Goal: Transaction & Acquisition: Obtain resource

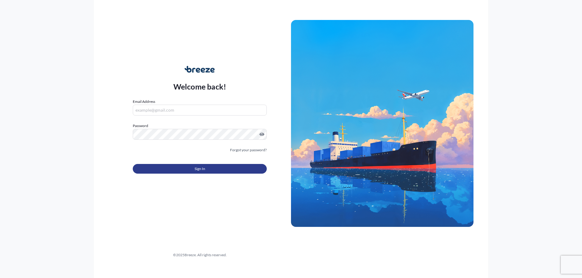
type input "[EMAIL_ADDRESS][DOMAIN_NAME]"
click at [191, 165] on button "Sign In" at bounding box center [200, 169] width 134 height 10
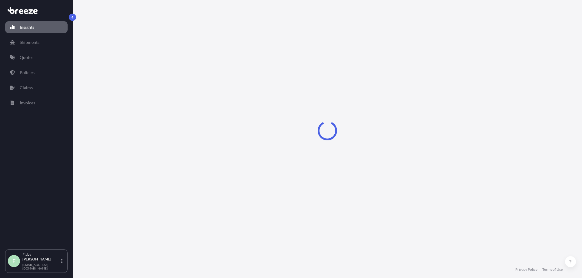
select select "2025"
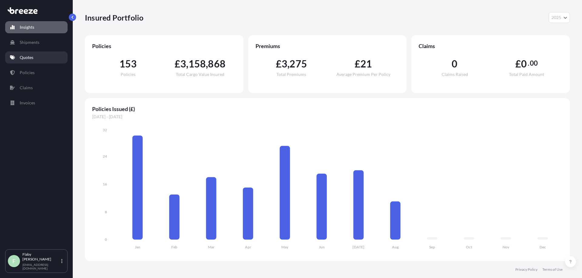
click at [36, 59] on link "Quotes" at bounding box center [36, 58] width 62 height 12
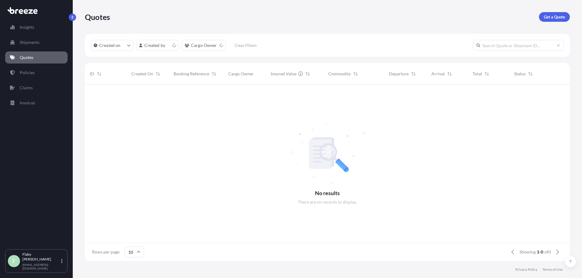
scroll to position [5, 5]
click at [559, 16] on p "Get a Quote" at bounding box center [554, 17] width 21 height 6
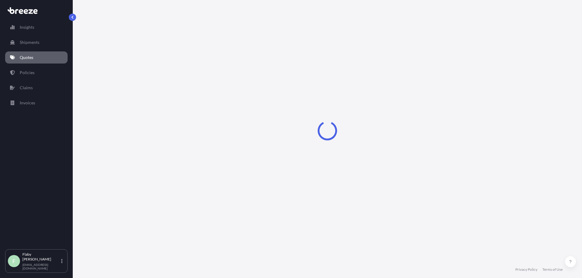
select select "Sea"
select select "1"
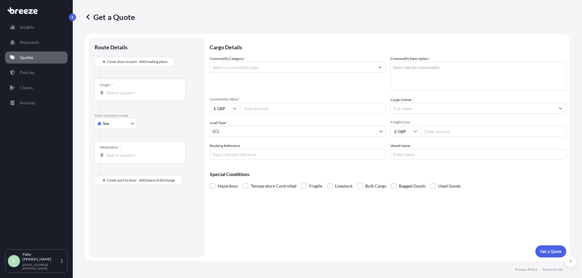
click at [246, 68] on input "Commodity Category *" at bounding box center [292, 67] width 164 height 11
click at [356, 68] on input "Commodity Category *" at bounding box center [292, 67] width 164 height 11
type input "D"
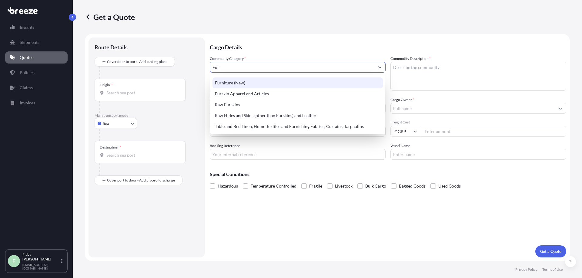
click at [235, 82] on div "Furniture (New)" at bounding box center [297, 83] width 170 height 11
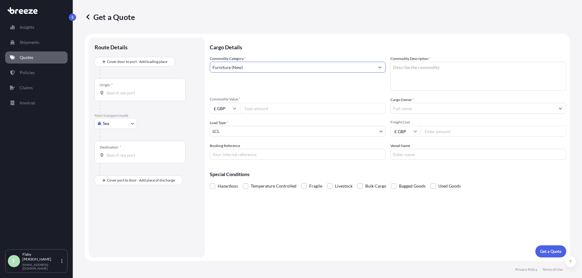
type input "Furniture (New)"
click at [417, 72] on textarea "Commodity Description *" at bounding box center [478, 76] width 176 height 29
click at [436, 87] on textarea "Commodity Description *" at bounding box center [478, 76] width 176 height 29
paste textarea "Components of sliding wardrobe doors."
type textarea "Components of sliding wardrobe doors"
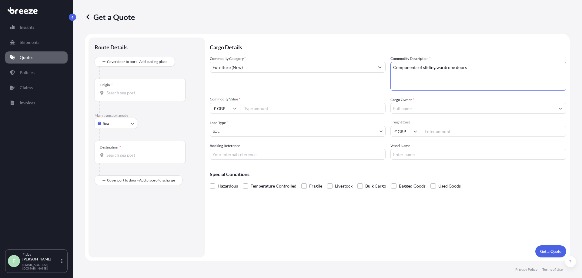
click at [275, 113] on input "Commodity Value *" at bounding box center [312, 108] width 145 height 11
click at [227, 109] on input "£ GBP" at bounding box center [225, 108] width 30 height 11
click at [223, 152] on div "$ USD" at bounding box center [224, 151] width 25 height 12
type input "$ USD"
click at [261, 110] on input "Commodity Value *" at bounding box center [312, 108] width 145 height 11
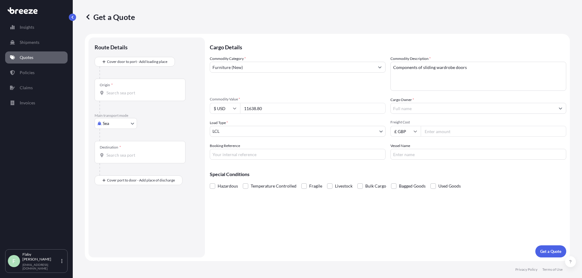
type input "11638.80"
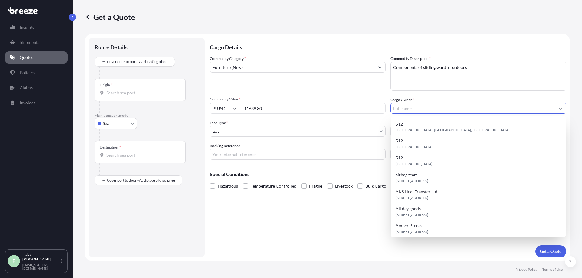
click at [425, 111] on input "Cargo Owner *" at bounding box center [473, 108] width 164 height 11
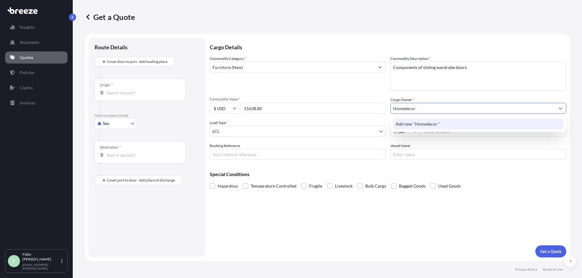
click at [406, 123] on span "Add new "Homedecor "" at bounding box center [417, 124] width 45 height 6
drag, startPoint x: 417, startPoint y: 108, endPoint x: 380, endPoint y: 106, distance: 36.4
click at [380, 106] on div "Commodity Category * Furniture (New) Commodity Description * Components of slid…" at bounding box center [388, 108] width 356 height 104
paste input "OME DECOR GB LIMITED"
click at [446, 121] on div "Add new "HOME DECOR GB LIMITED"" at bounding box center [478, 124] width 170 height 11
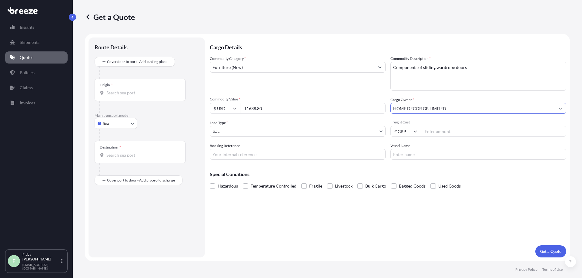
type input "HOME DECOR GB LIMITED"
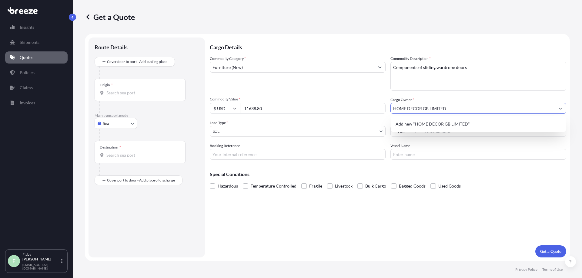
click at [311, 135] on body "1 option available. Insights Shipments Quotes Policies Claims Invoices F Flaby …" at bounding box center [291, 139] width 582 height 278
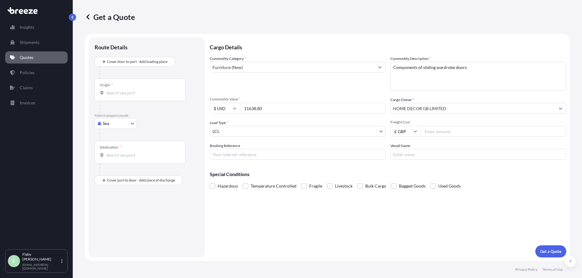
click at [425, 133] on input "Freight Cost" at bounding box center [493, 131] width 145 height 11
type input "242"
click at [259, 160] on div "Cargo Details Commodity Category * Furniture (New) Commodity Description * Comp…" at bounding box center [388, 148] width 356 height 220
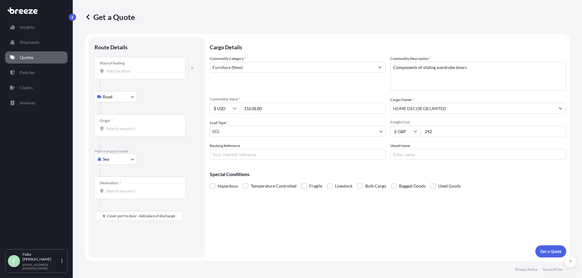
click at [122, 75] on div "Place of loading" at bounding box center [140, 68] width 91 height 22
click at [122, 74] on input "Place of loading" at bounding box center [142, 71] width 72 height 6
click at [120, 67] on div "Place of loading" at bounding box center [140, 68] width 91 height 22
click at [120, 68] on input "Place of loading" at bounding box center [142, 71] width 72 height 6
paste input "Sheffield S13 [DATE]"
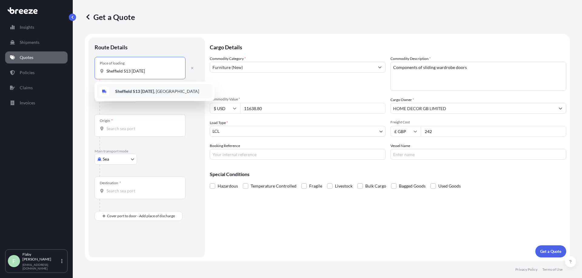
click at [126, 89] on b "Sheffield S13 [DATE]" at bounding box center [134, 91] width 39 height 5
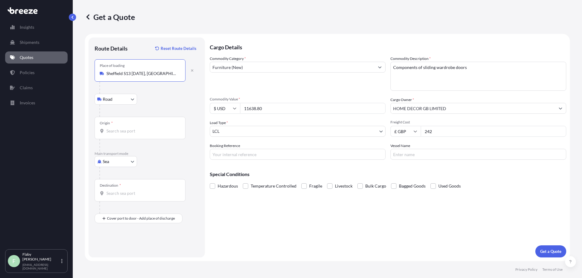
type input "Sheffield S13 [DATE], [GEOGRAPHIC_DATA]"
click at [116, 133] on input "Origin *" at bounding box center [142, 131] width 72 height 6
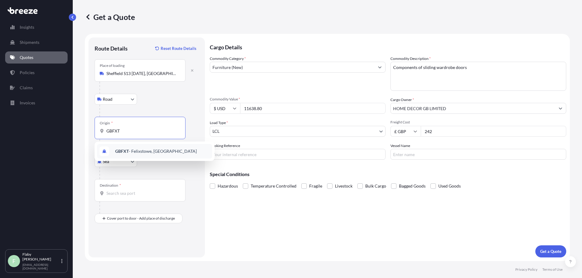
click at [160, 154] on span "GBFXT - Felixstowe, [GEOGRAPHIC_DATA]" at bounding box center [156, 151] width 82 height 6
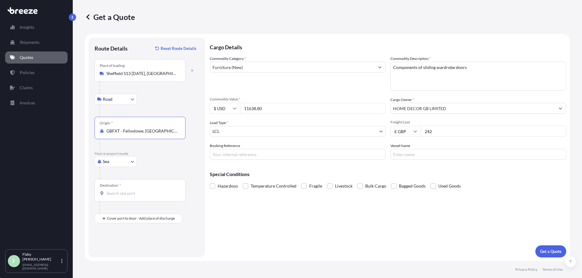
type input "GBFXT - Felixstowe, [GEOGRAPHIC_DATA]"
click at [143, 195] on input "Destination *" at bounding box center [142, 194] width 72 height 6
type input "ILASH - [GEOGRAPHIC_DATA], [GEOGRAPHIC_DATA]"
click at [542, 251] on p "Get a Quote" at bounding box center [550, 252] width 21 height 6
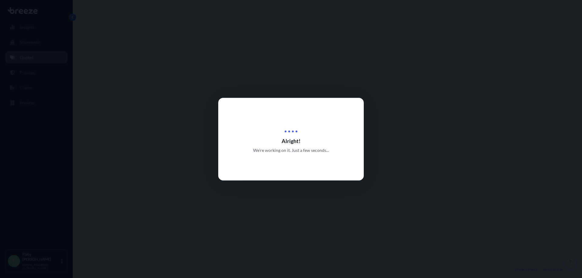
select select "Road"
select select "Sea"
select select "1"
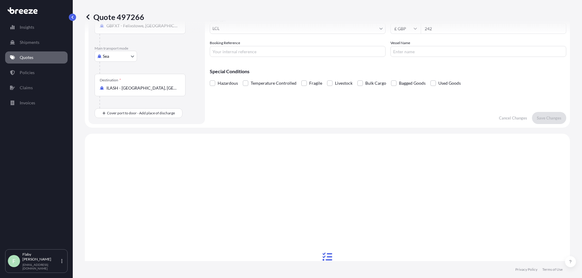
scroll to position [207, 0]
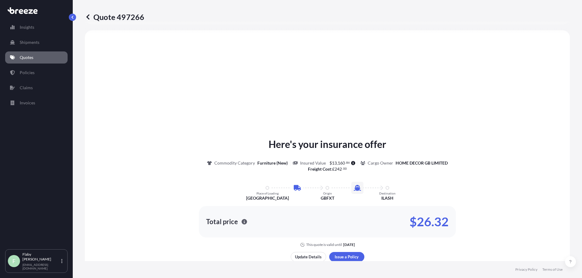
click at [28, 58] on p "Quotes" at bounding box center [27, 58] width 14 height 6
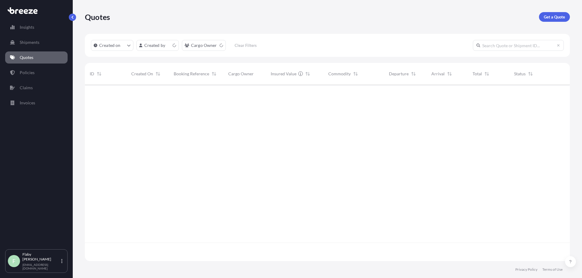
scroll to position [175, 480]
click at [551, 16] on p "Get a Quote" at bounding box center [554, 17] width 21 height 6
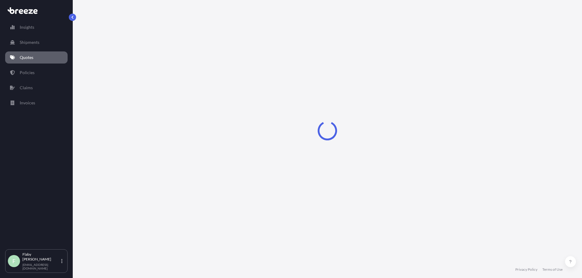
select select "Sea"
select select "1"
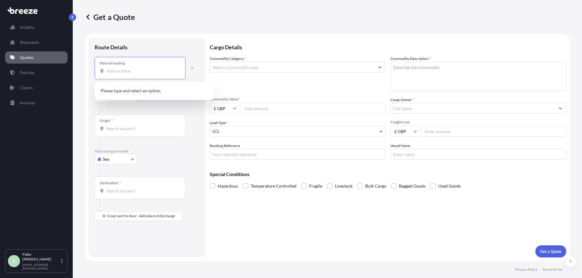
click at [107, 73] on input "Place of loading" at bounding box center [142, 71] width 72 height 6
paste input "[STREET_ADDRESS]"
click at [125, 88] on div "[PERSON_NAME][STREET_ADDRESS][PERSON_NAME]" at bounding box center [154, 92] width 115 height 17
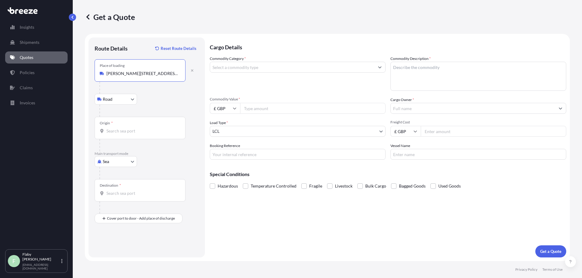
type input "[PERSON_NAME][STREET_ADDRESS][PERSON_NAME]"
click at [152, 127] on div "Origin *" at bounding box center [140, 128] width 91 height 22
click at [152, 128] on input "Origin *" at bounding box center [142, 131] width 72 height 6
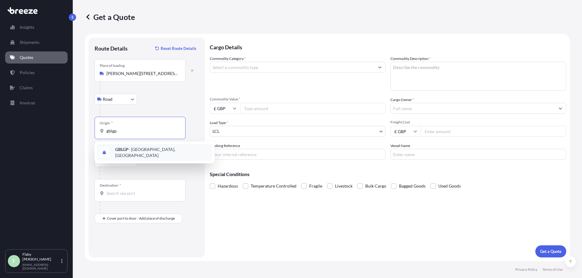
click at [146, 148] on span "GBLGP - [GEOGRAPHIC_DATA], [GEOGRAPHIC_DATA]" at bounding box center [162, 153] width 95 height 12
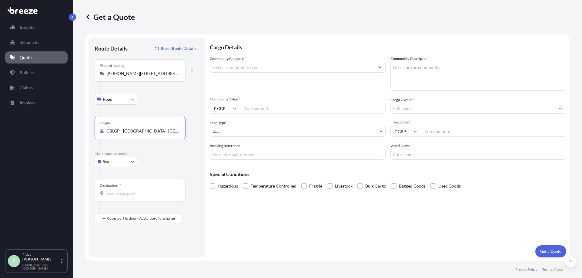
type input "GBLGP - [GEOGRAPHIC_DATA], [GEOGRAPHIC_DATA]"
click at [142, 189] on div "Destination *" at bounding box center [140, 190] width 91 height 22
click at [142, 191] on input "Destination *" at bounding box center [142, 194] width 72 height 6
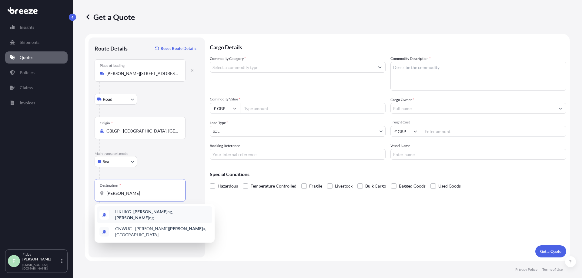
click at [152, 212] on span "HKHKG - Hong Ko ng, Hong Ko ng" at bounding box center [162, 215] width 95 height 12
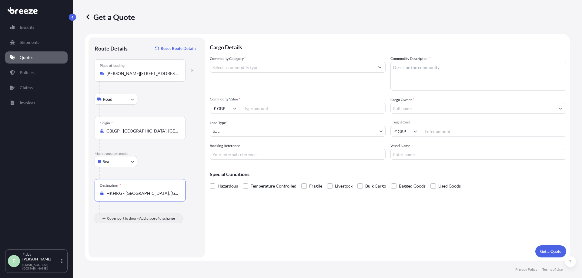
type input "HKHKG - [GEOGRAPHIC_DATA], [GEOGRAPHIC_DATA]"
click at [126, 248] on div "Place of Discharge" at bounding box center [140, 248] width 91 height 22
click at [126, 248] on input "Place of Discharge" at bounding box center [142, 251] width 72 height 6
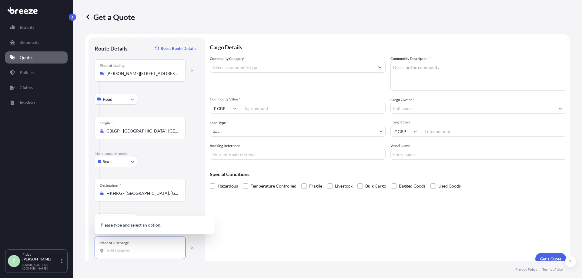
paste input "[PERSON_NAME], [PERSON_NAME], [GEOGRAPHIC_DATA]."
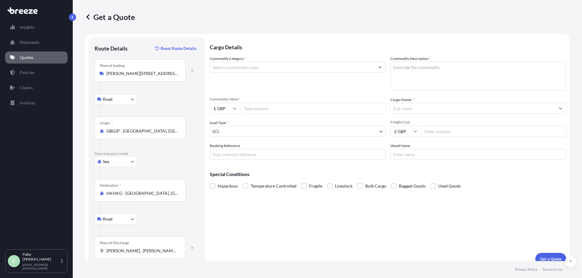
click at [171, 252] on input "[PERSON_NAME], [PERSON_NAME], [GEOGRAPHIC_DATA]." at bounding box center [142, 251] width 72 height 6
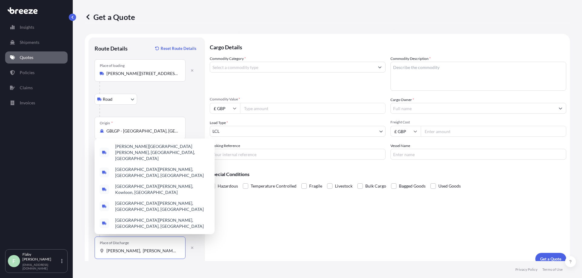
drag, startPoint x: 177, startPoint y: 253, endPoint x: 95, endPoint y: 250, distance: 81.9
click at [95, 250] on div "Place of Discharge [PERSON_NAME], Kowloon, [GEOGRAPHIC_DATA]." at bounding box center [140, 248] width 91 height 22
paste input "[GEOGRAPHIC_DATA], [STREET_ADDRESS],"
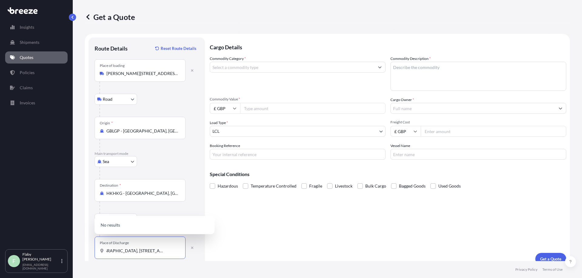
type input "[GEOGRAPHIC_DATA], [STREET_ADDRESS]."
click at [199, 251] on div "Route Details Reset Route Details Place of loading [GEOGRAPHIC_DATA] Rail Origi…" at bounding box center [146, 152] width 116 height 228
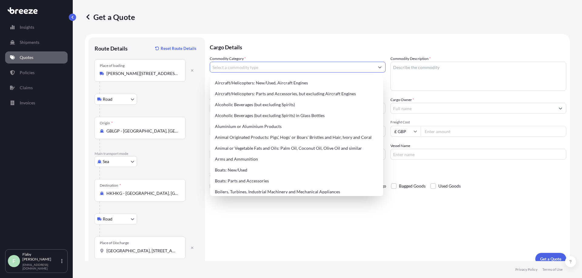
click at [238, 68] on input "Commodity Category *" at bounding box center [292, 67] width 164 height 11
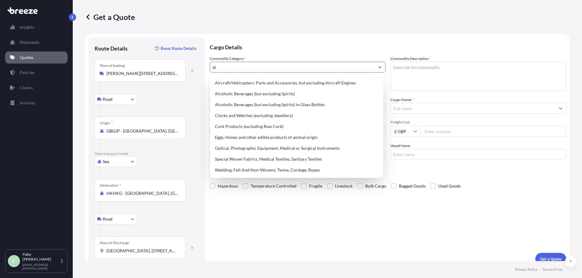
type input "d"
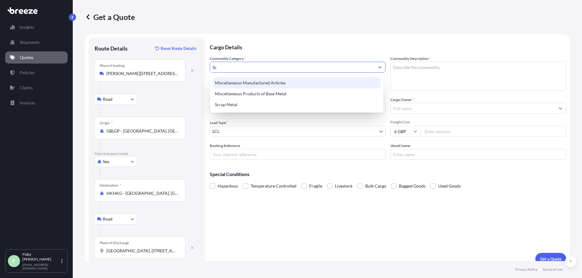
click at [245, 82] on div "Miscellaneous Manufactured Articles" at bounding box center [296, 83] width 168 height 11
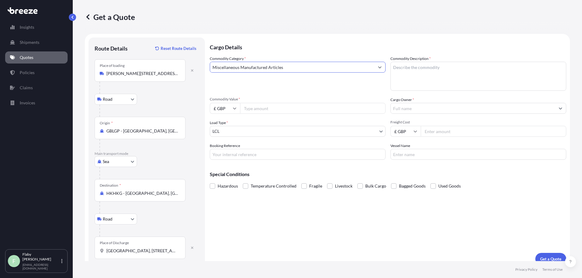
type input "Miscellaneous Manufactured Articles"
click at [398, 77] on textarea "Commodity Description *" at bounding box center [478, 76] width 176 height 29
type textarea "Display"
click at [308, 106] on input "Commodity Value *" at bounding box center [312, 108] width 145 height 11
type input "4925"
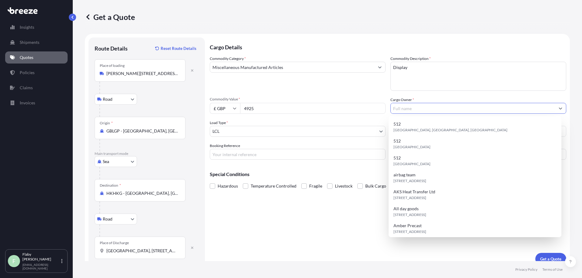
click at [407, 112] on input "Cargo Owner *" at bounding box center [473, 108] width 164 height 11
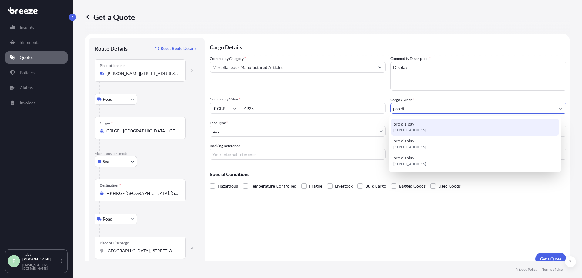
click at [415, 131] on span "[STREET_ADDRESS]" at bounding box center [409, 130] width 33 height 6
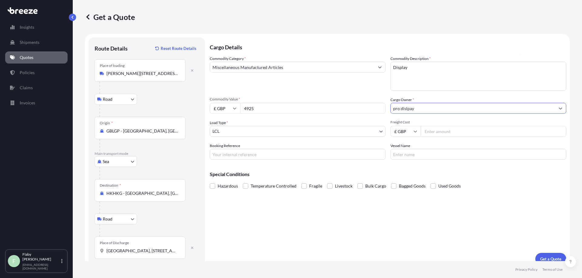
type input "pro dislpay"
click at [424, 143] on div "Vessel Name" at bounding box center [478, 151] width 176 height 17
click at [431, 129] on input "Freight Cost" at bounding box center [493, 131] width 145 height 11
type input "692"
click at [544, 253] on button "Get a Quote" at bounding box center [550, 259] width 31 height 12
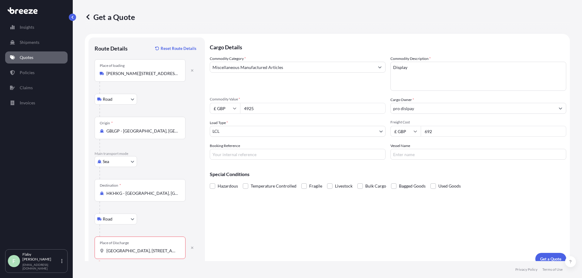
scroll to position [8, 0]
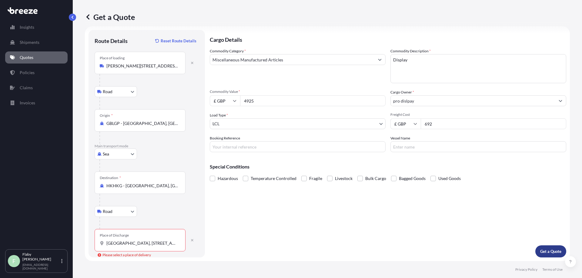
click at [546, 257] on button "Get a Quote" at bounding box center [550, 252] width 31 height 12
click at [543, 255] on p "Get a Quote" at bounding box center [550, 252] width 21 height 6
click at [173, 241] on input "[GEOGRAPHIC_DATA], [STREET_ADDRESS]." at bounding box center [142, 244] width 72 height 6
click at [166, 244] on input "[GEOGRAPHIC_DATA], [STREET_ADDRESS]." at bounding box center [142, 244] width 72 height 6
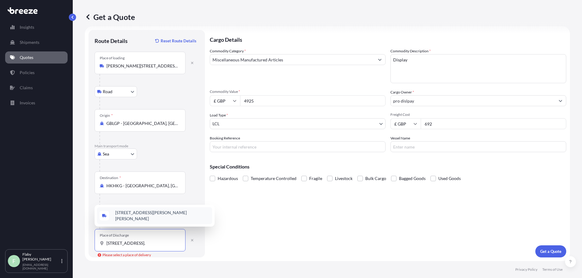
click at [154, 214] on span "[STREET_ADDRESS][PERSON_NAME][PERSON_NAME]" at bounding box center [162, 216] width 95 height 12
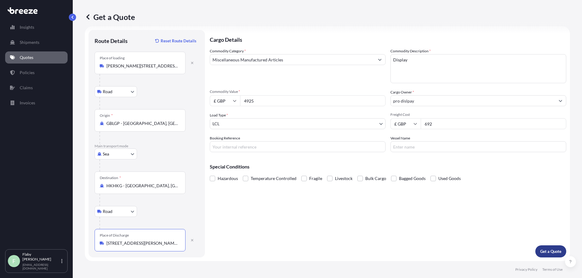
type input "[STREET_ADDRESS][PERSON_NAME][PERSON_NAME]"
click at [540, 249] on p "Get a Quote" at bounding box center [550, 252] width 21 height 6
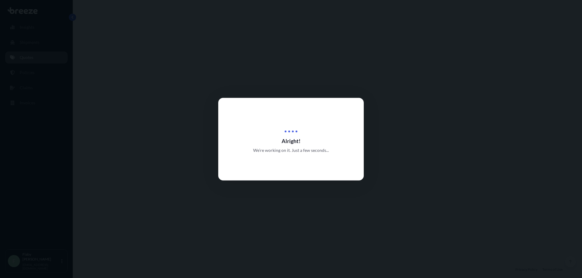
select select "Road"
select select "Sea"
select select "Road"
select select "1"
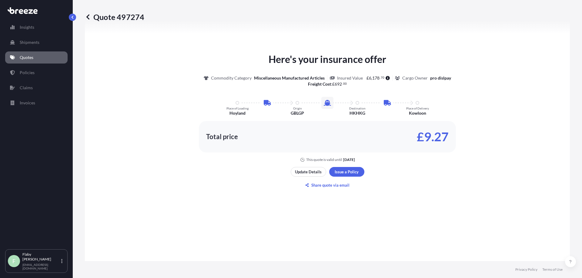
scroll to position [364, 0]
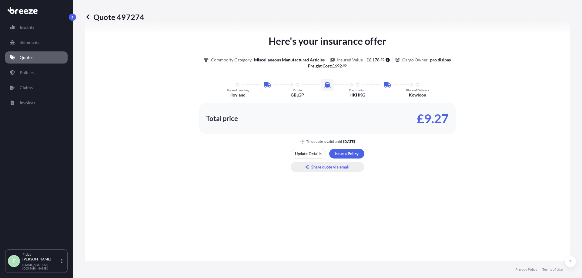
click at [331, 167] on p "Share quote via email" at bounding box center [330, 167] width 38 height 6
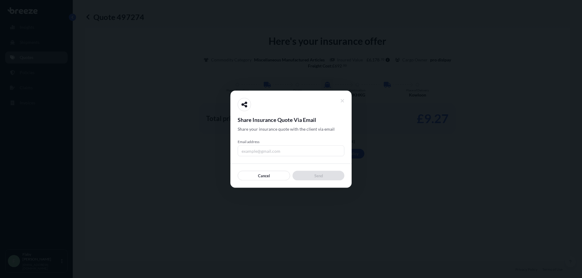
click at [289, 148] on input "Email address" at bounding box center [291, 150] width 107 height 11
type input "[EMAIL_ADDRESS][DOMAIN_NAME]"
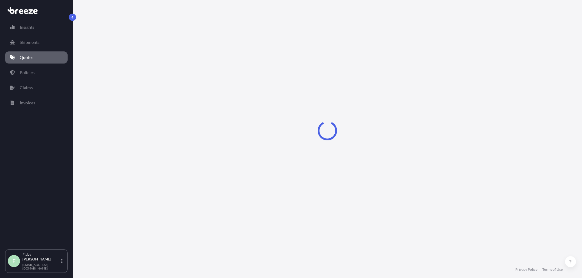
select select "Road"
select select "Sea"
select select "1"
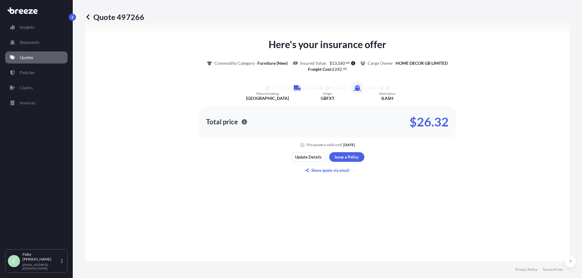
scroll to position [298, 0]
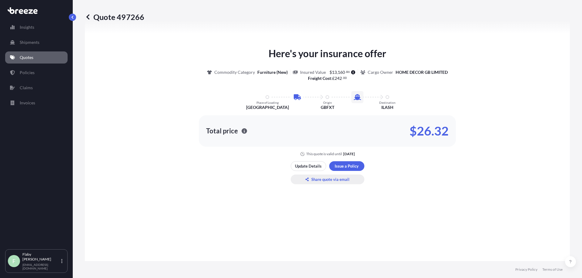
click at [321, 178] on p "Share quote via email" at bounding box center [330, 180] width 38 height 6
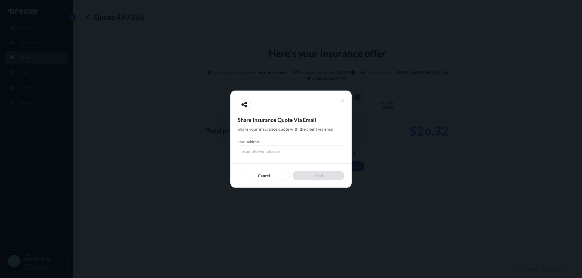
click at [283, 150] on input "Email address" at bounding box center [291, 150] width 107 height 11
type input "[EMAIL_ADDRESS][DOMAIN_NAME]"
